Goal: Task Accomplishment & Management: Manage account settings

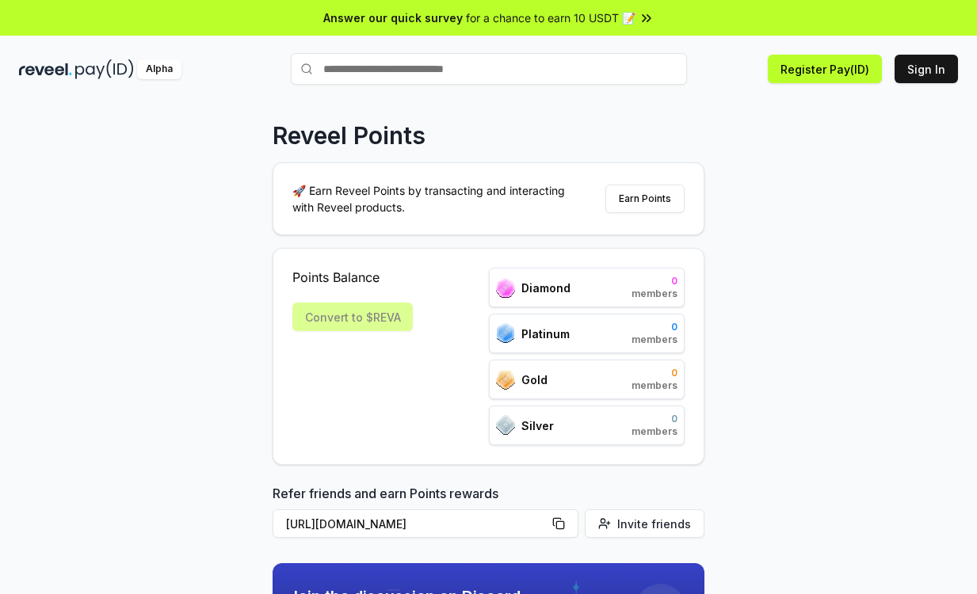
drag, startPoint x: 910, startPoint y: 66, endPoint x: 888, endPoint y: 132, distance: 69.2
click at [910, 66] on button "Sign In" at bounding box center [926, 69] width 63 height 29
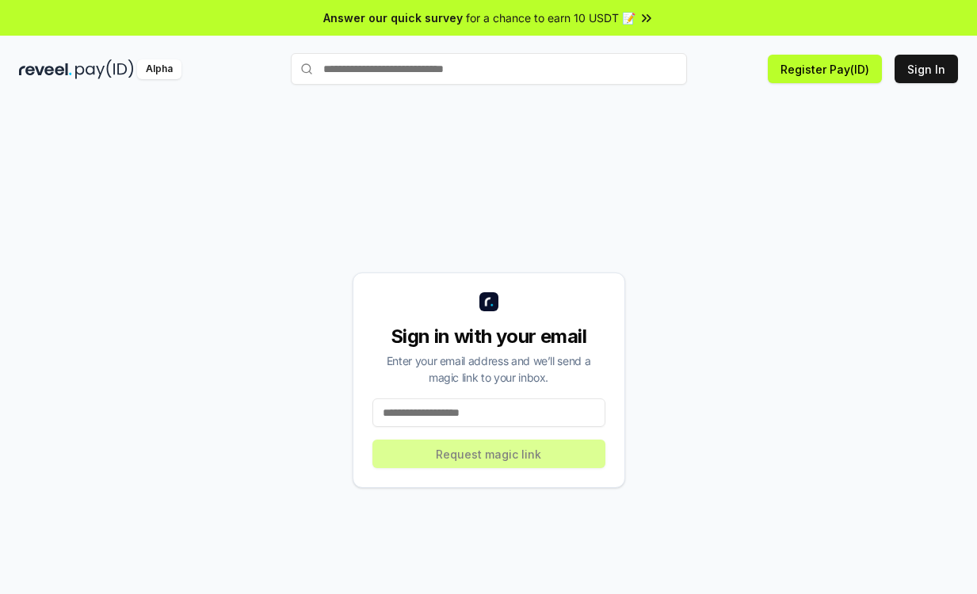
click at [437, 418] on input at bounding box center [488, 413] width 233 height 29
paste input "**********"
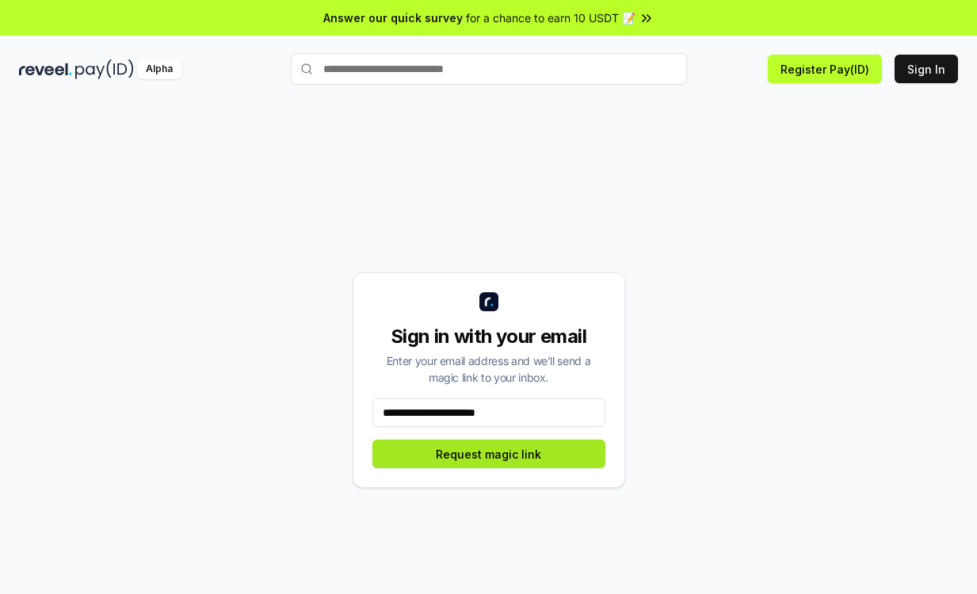
type input "**********"
drag, startPoint x: 427, startPoint y: 451, endPoint x: 413, endPoint y: 462, distance: 18.1
click at [426, 451] on button "Request magic link" at bounding box center [488, 454] width 233 height 29
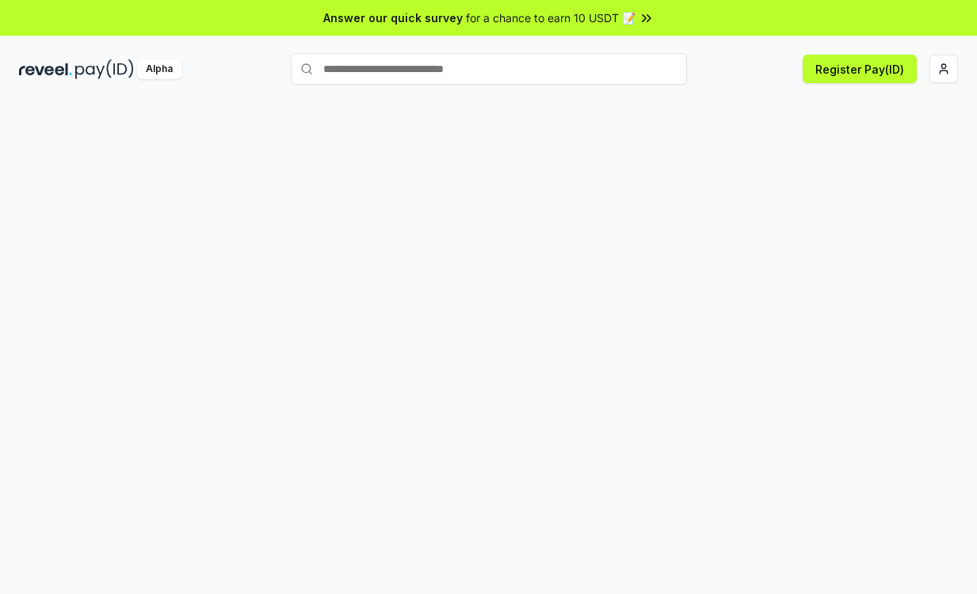
scroll to position [41, 0]
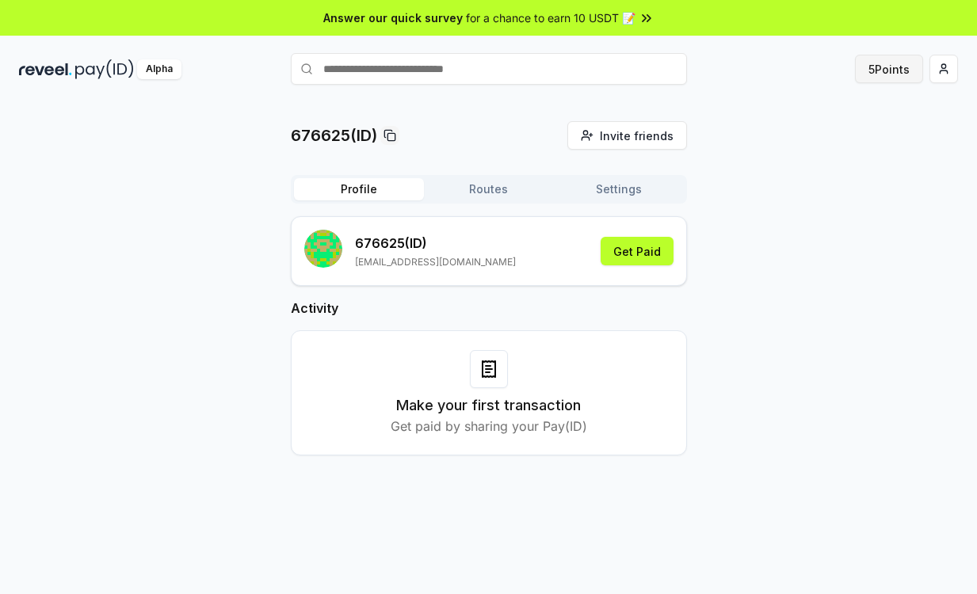
click at [895, 69] on button "5 Points" at bounding box center [889, 69] width 68 height 29
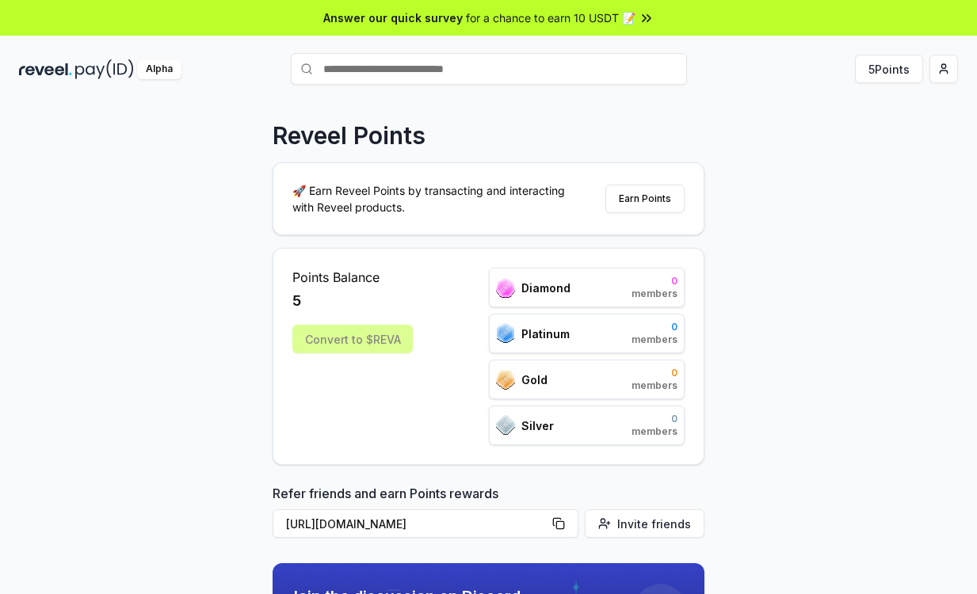
click at [328, 338] on div "Convert to $REVA" at bounding box center [352, 339] width 120 height 29
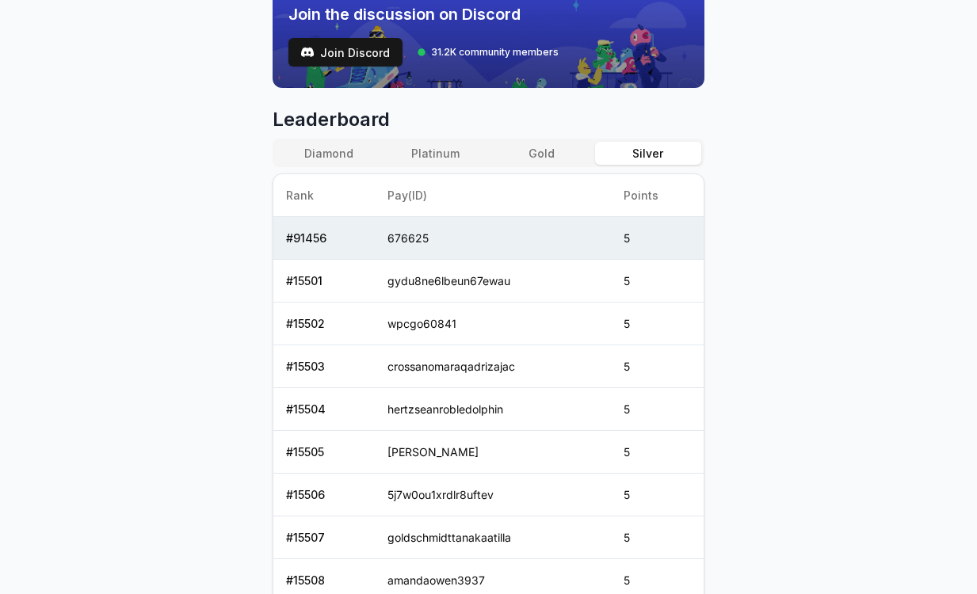
scroll to position [555, 0]
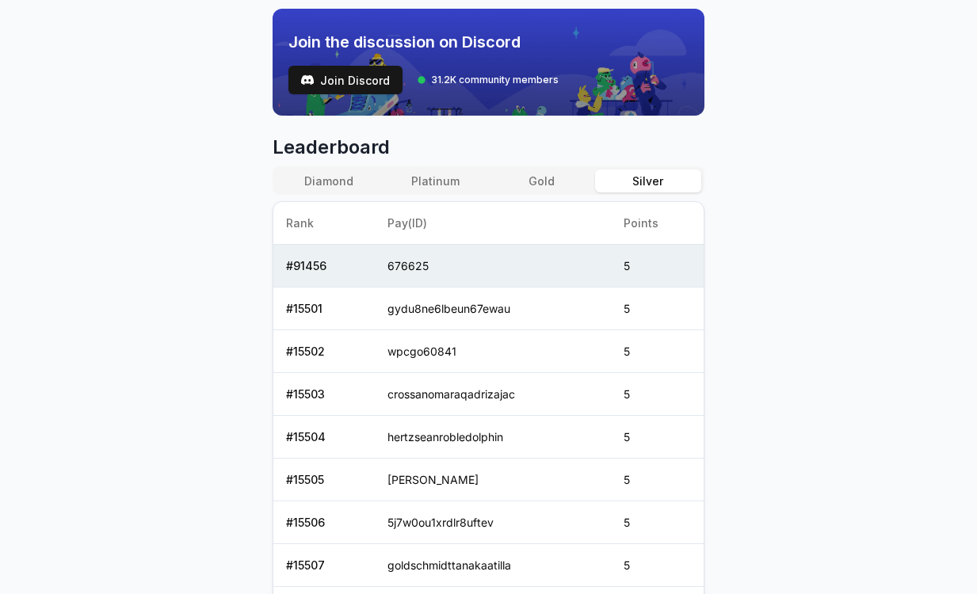
drag, startPoint x: 307, startPoint y: 185, endPoint x: 321, endPoint y: 196, distance: 17.0
click at [307, 185] on button "Diamond" at bounding box center [329, 181] width 106 height 23
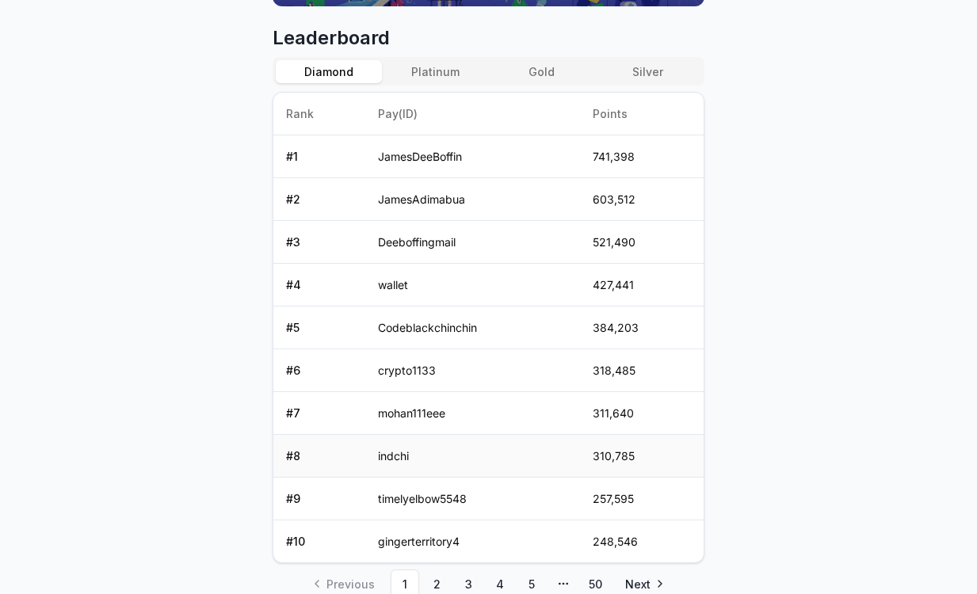
scroll to position [731, 0]
